Goal: Information Seeking & Learning: Learn about a topic

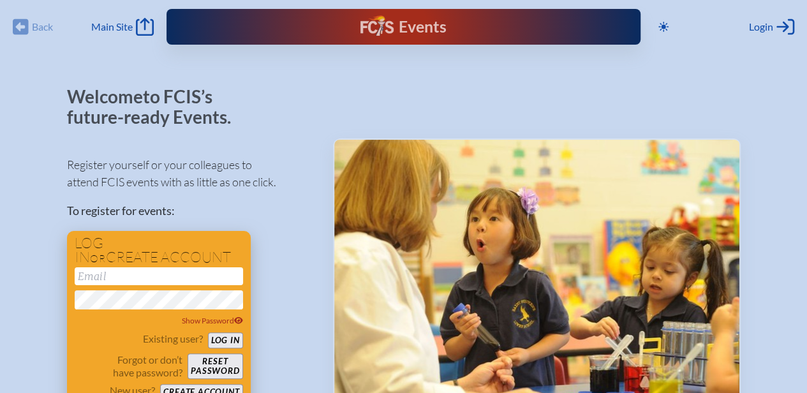
click at [228, 340] on button "Log in" at bounding box center [225, 340] width 35 height 16
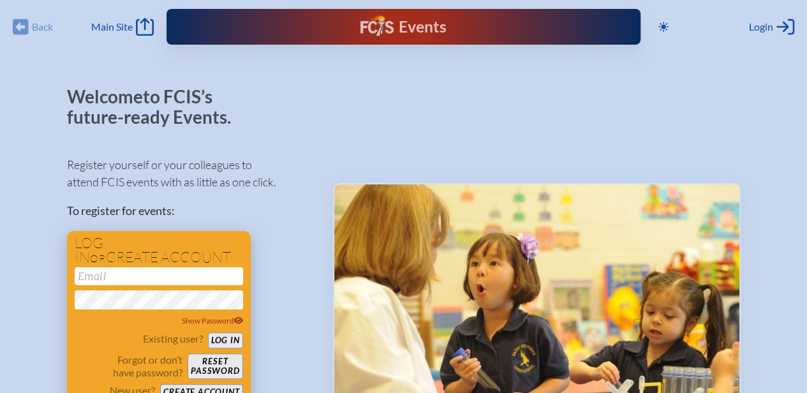
click at [121, 278] on input "email" at bounding box center [159, 276] width 168 height 18
type input "[EMAIL_ADDRESS][DOMAIN_NAME]"
click at [230, 346] on button "Log in" at bounding box center [225, 340] width 35 height 16
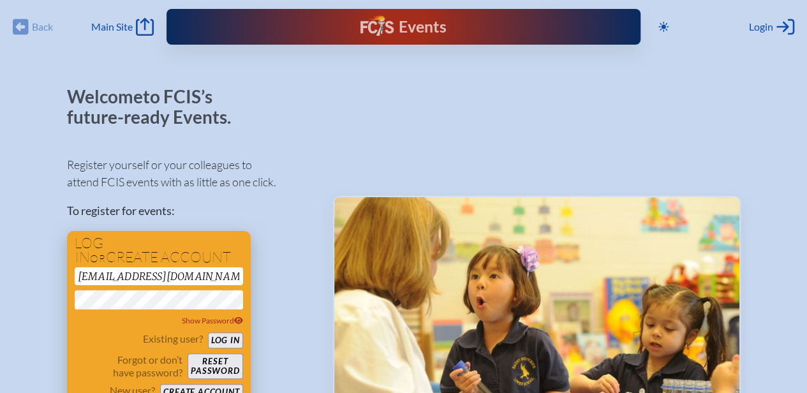
click at [224, 342] on button "Log in" at bounding box center [225, 340] width 35 height 16
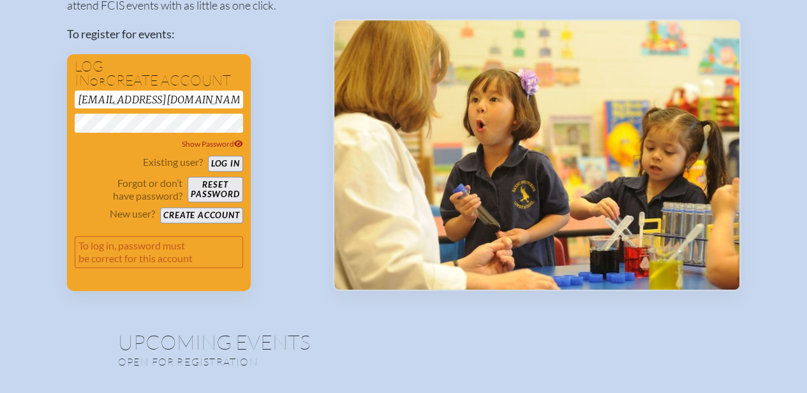
scroll to position [158, 0]
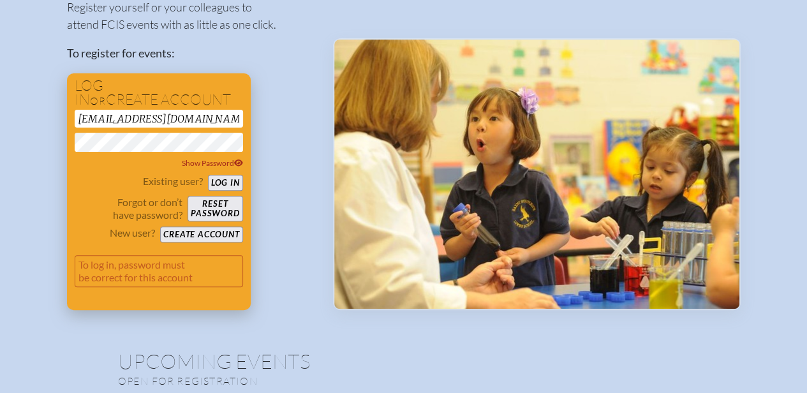
click at [225, 181] on button "Log in" at bounding box center [225, 183] width 35 height 16
click at [205, 206] on button "Reset password" at bounding box center [215, 209] width 55 height 26
click at [213, 202] on button "Reset password" at bounding box center [215, 209] width 55 height 26
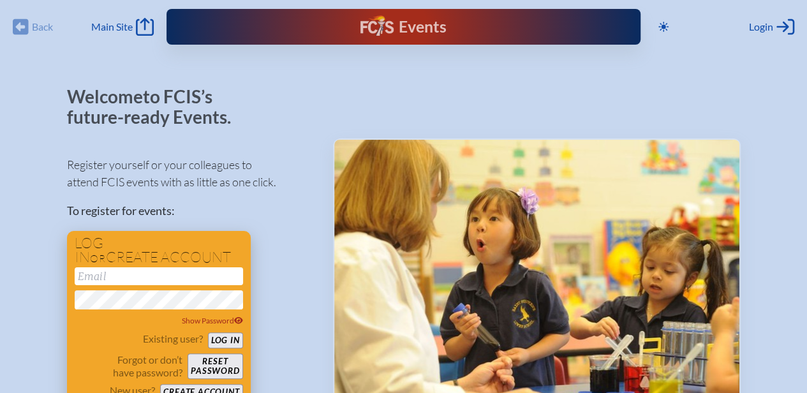
click at [138, 278] on input "email" at bounding box center [159, 276] width 168 height 18
type input "[EMAIL_ADDRESS][DOMAIN_NAME]"
click at [224, 340] on button "Log in" at bounding box center [225, 340] width 35 height 16
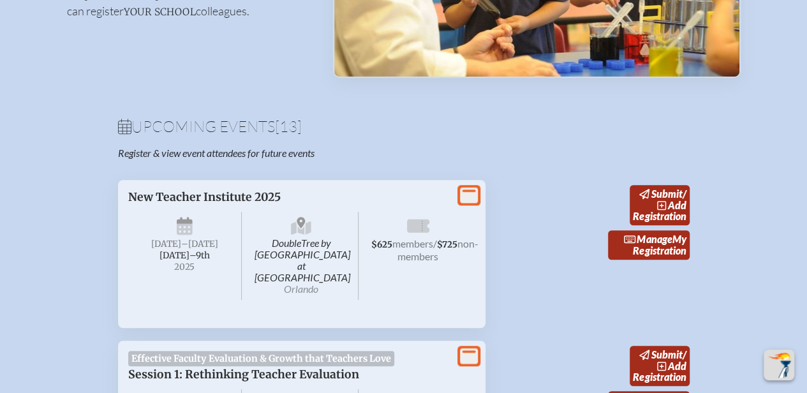
scroll to position [333, 0]
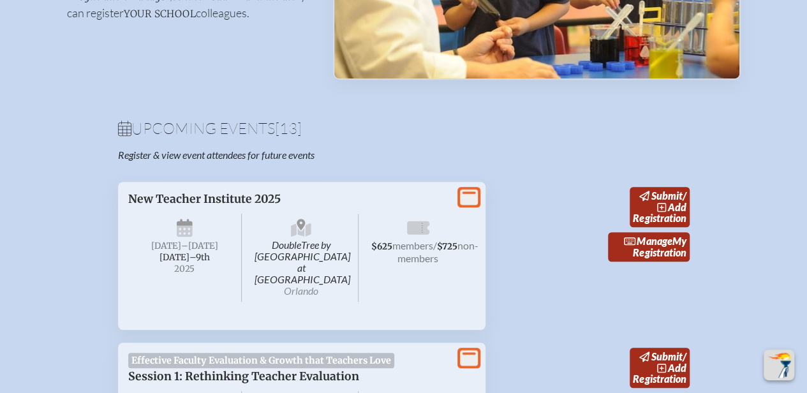
click at [245, 202] on p "New Teacher Institute 2025" at bounding box center [289, 199] width 322 height 14
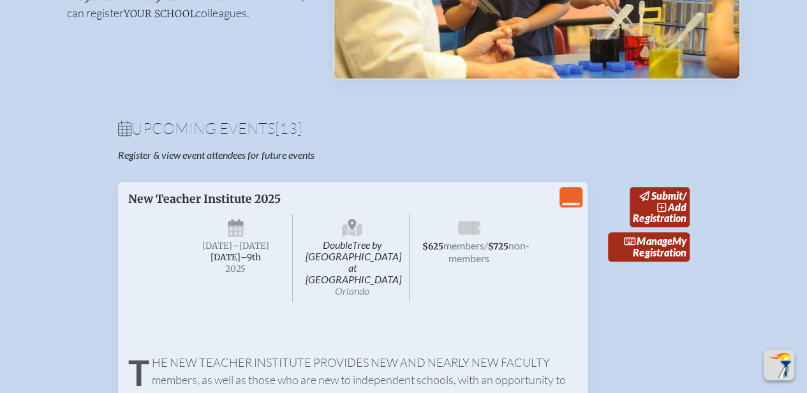
click at [577, 189] on icon "View Less" at bounding box center [571, 197] width 18 height 18
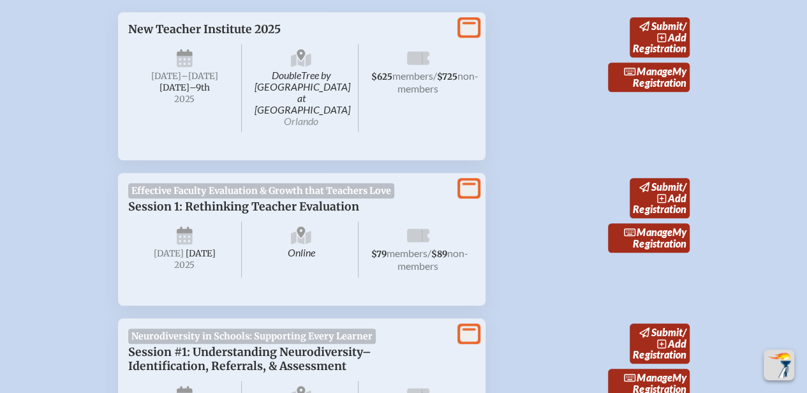
scroll to position [504, 0]
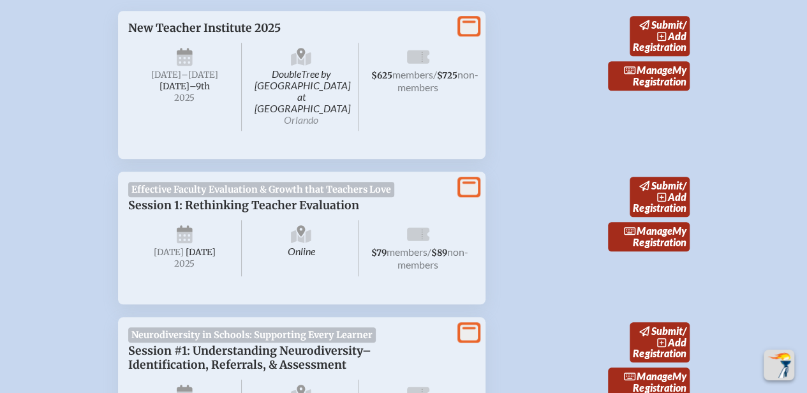
click at [251, 31] on p "New Teacher Institute 2025" at bounding box center [289, 28] width 322 height 14
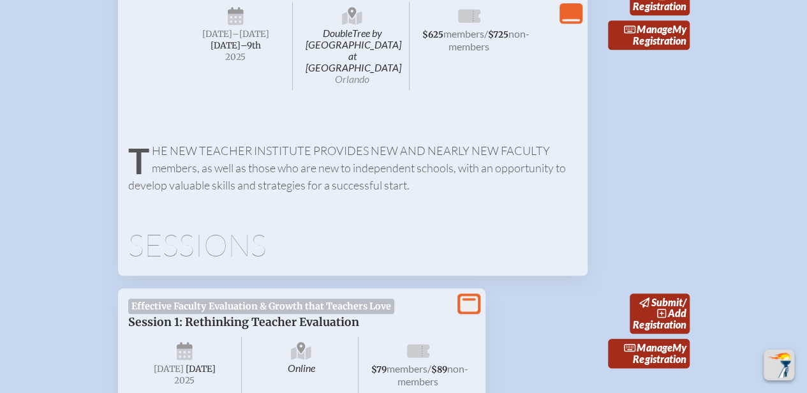
scroll to position [546, 0]
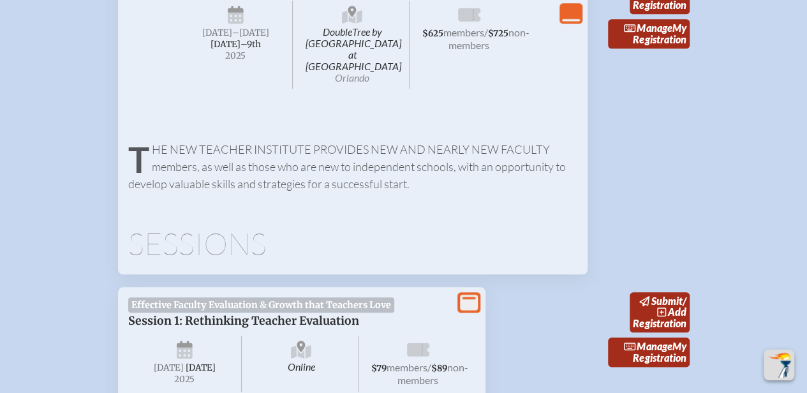
click at [246, 236] on h1 "Sessions" at bounding box center [352, 243] width 449 height 31
click at [429, 141] on p "The New Teacher Institute provides new and nearly new faculty members, as well …" at bounding box center [352, 167] width 449 height 52
click at [216, 234] on h1 "Sessions" at bounding box center [352, 243] width 449 height 31
click at [378, 141] on p "The New Teacher Institute provides new and nearly new faculty members, as well …" at bounding box center [352, 167] width 449 height 52
click at [255, 40] on span "[DATE]–⁠9th" at bounding box center [236, 44] width 50 height 11
